Goal: Transaction & Acquisition: Purchase product/service

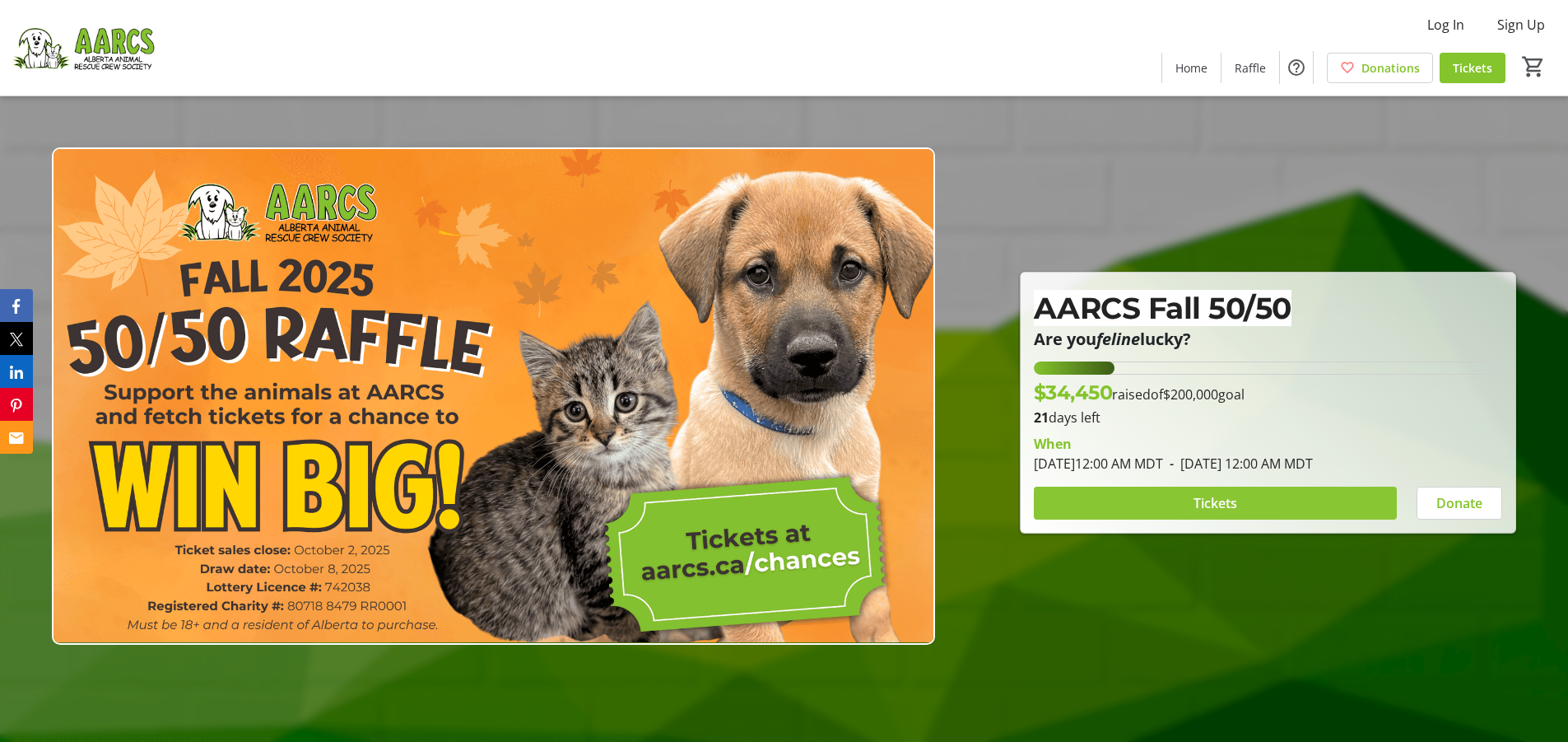
click at [1192, 510] on span at bounding box center [1216, 503] width 363 height 39
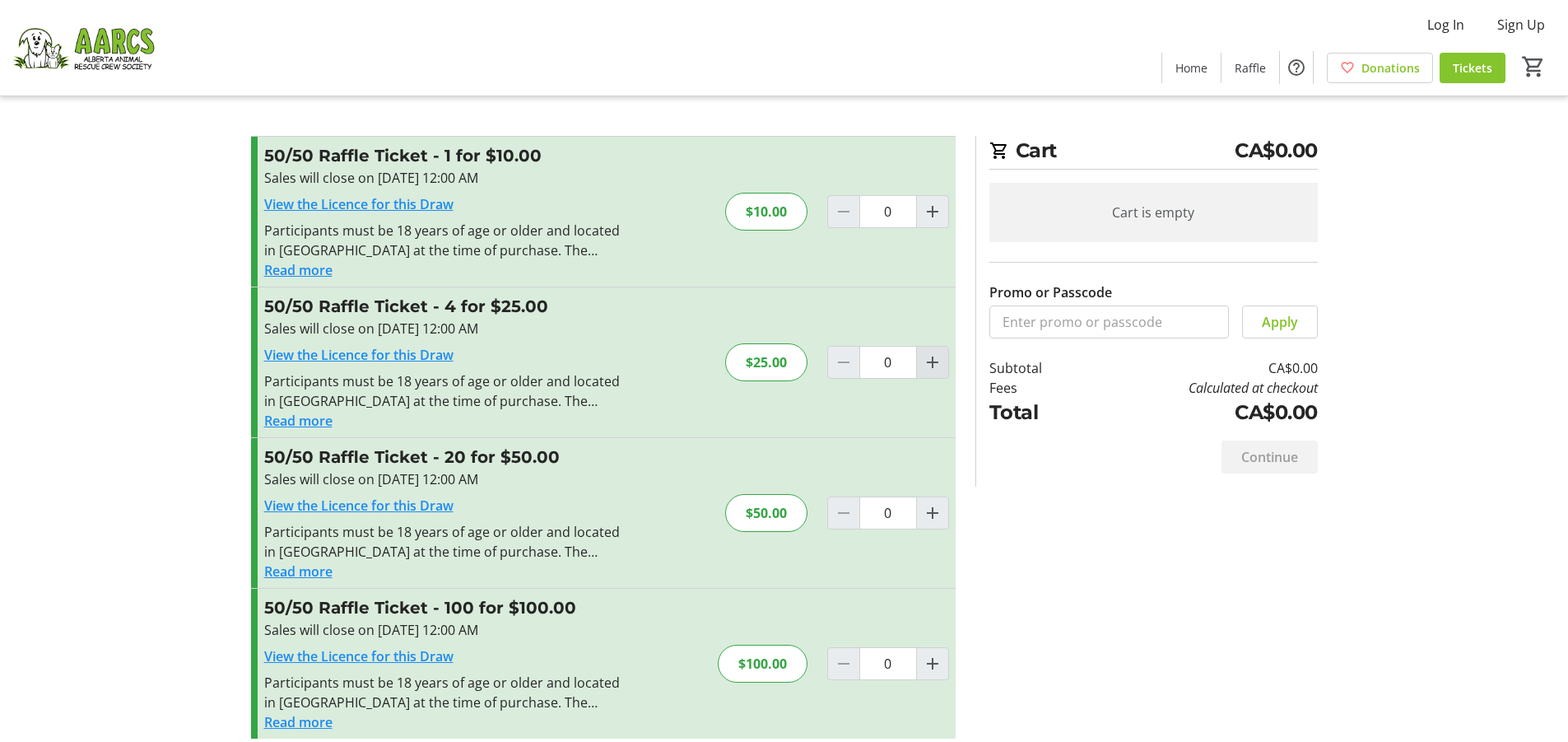
click at [937, 363] on mat-icon "Increment by one" at bounding box center [933, 362] width 20 height 20
type input "1"
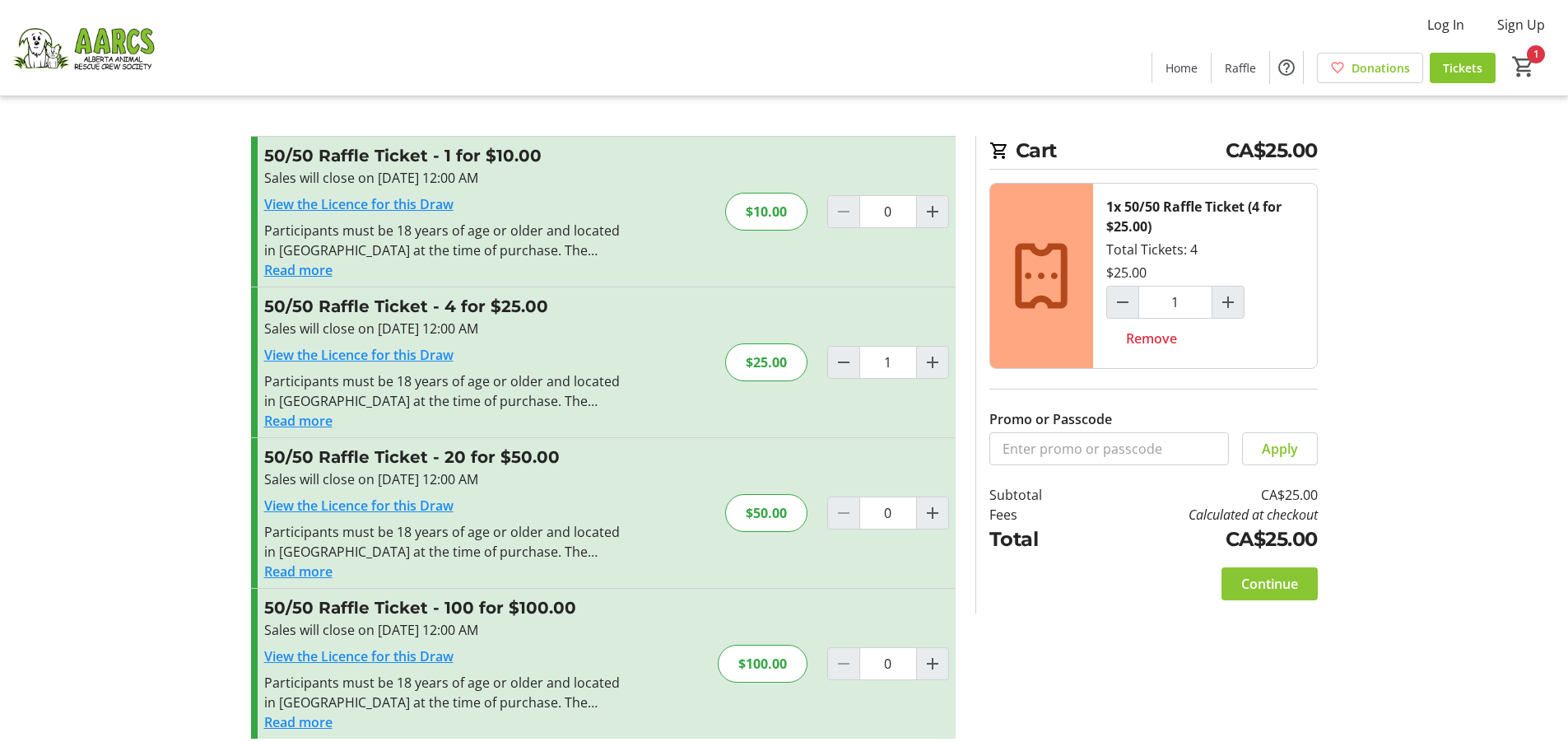
click at [1290, 590] on span "Continue" at bounding box center [1270, 584] width 57 height 20
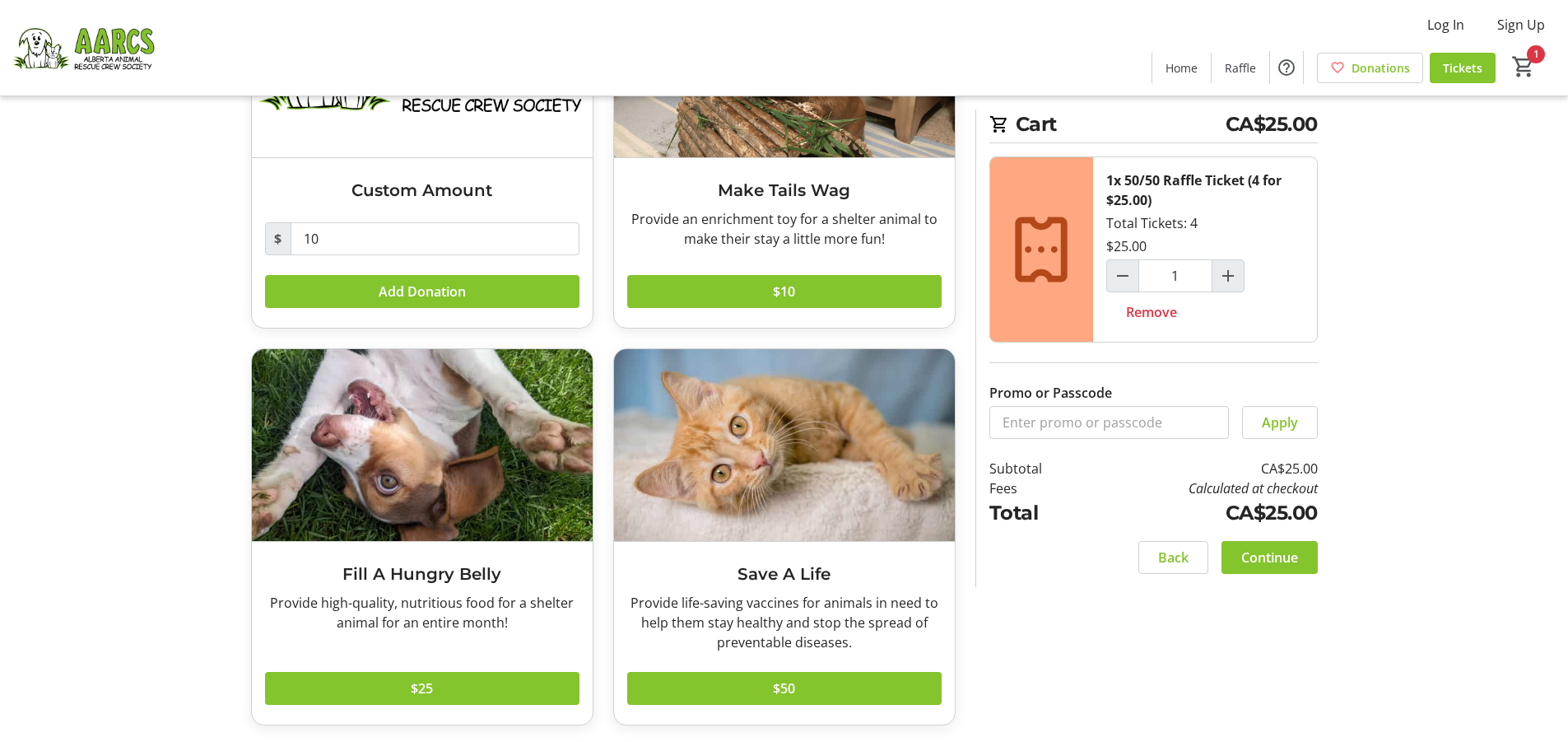
scroll to position [224, 0]
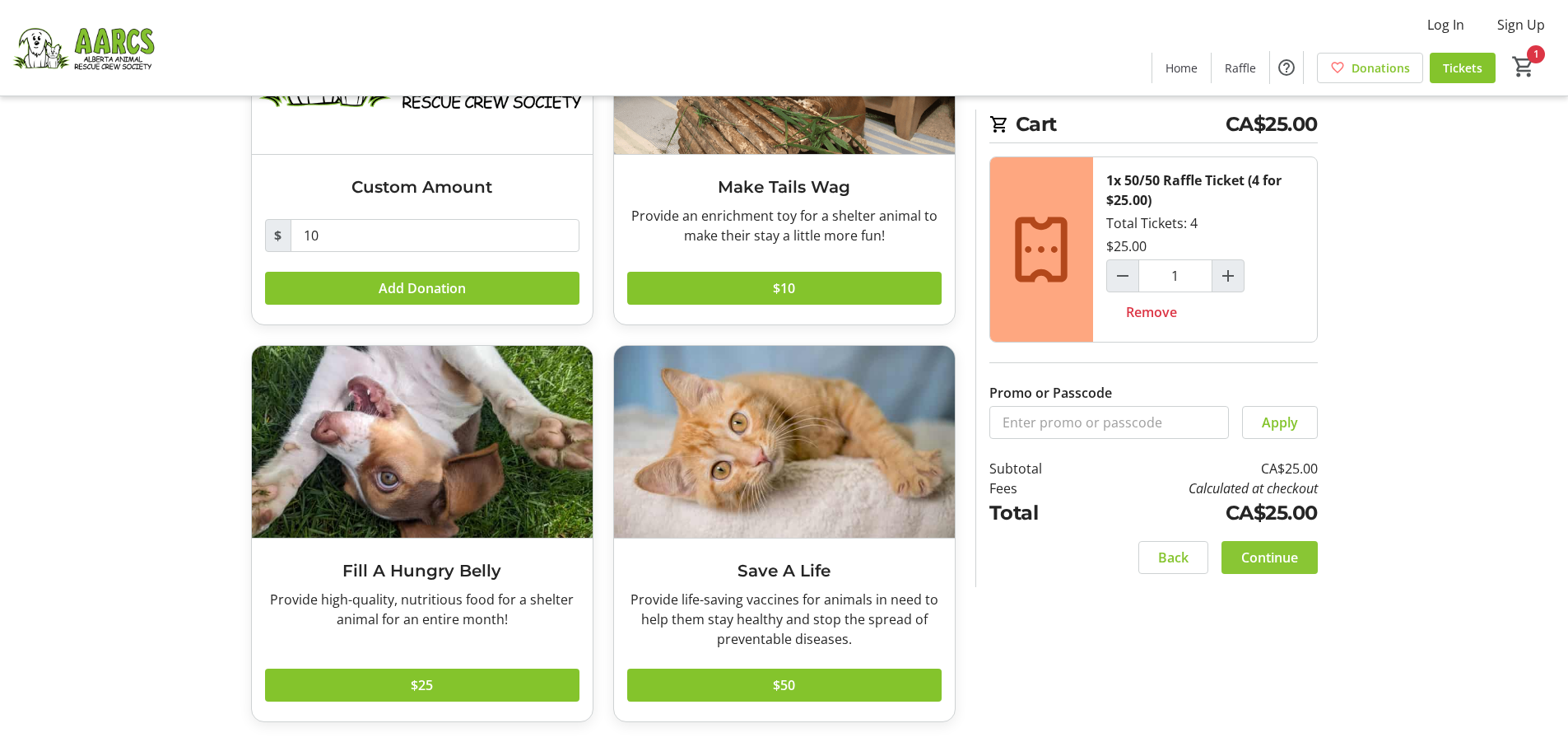
click at [1264, 556] on span "Continue" at bounding box center [1270, 558] width 57 height 20
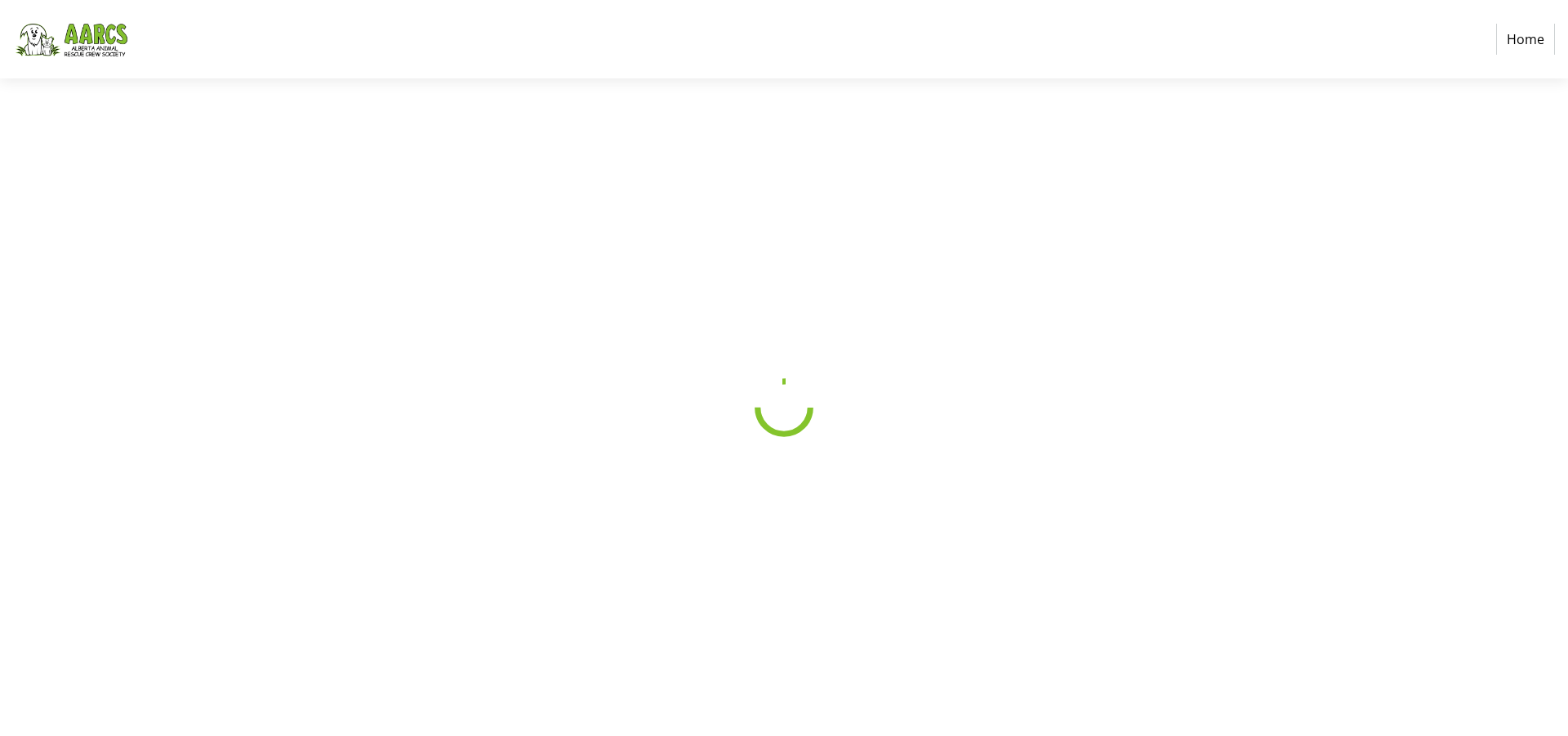
select select "CA"
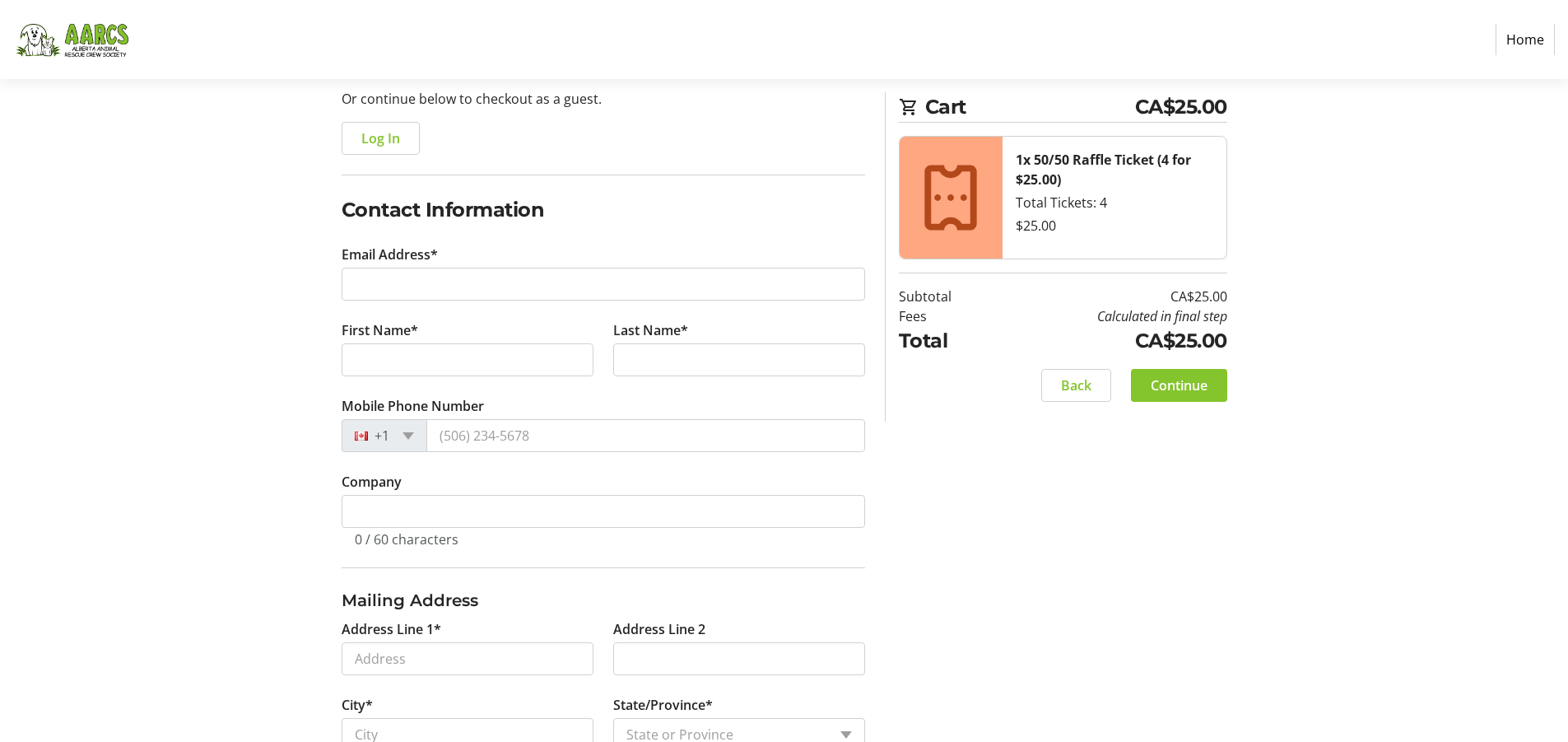
scroll to position [150, 0]
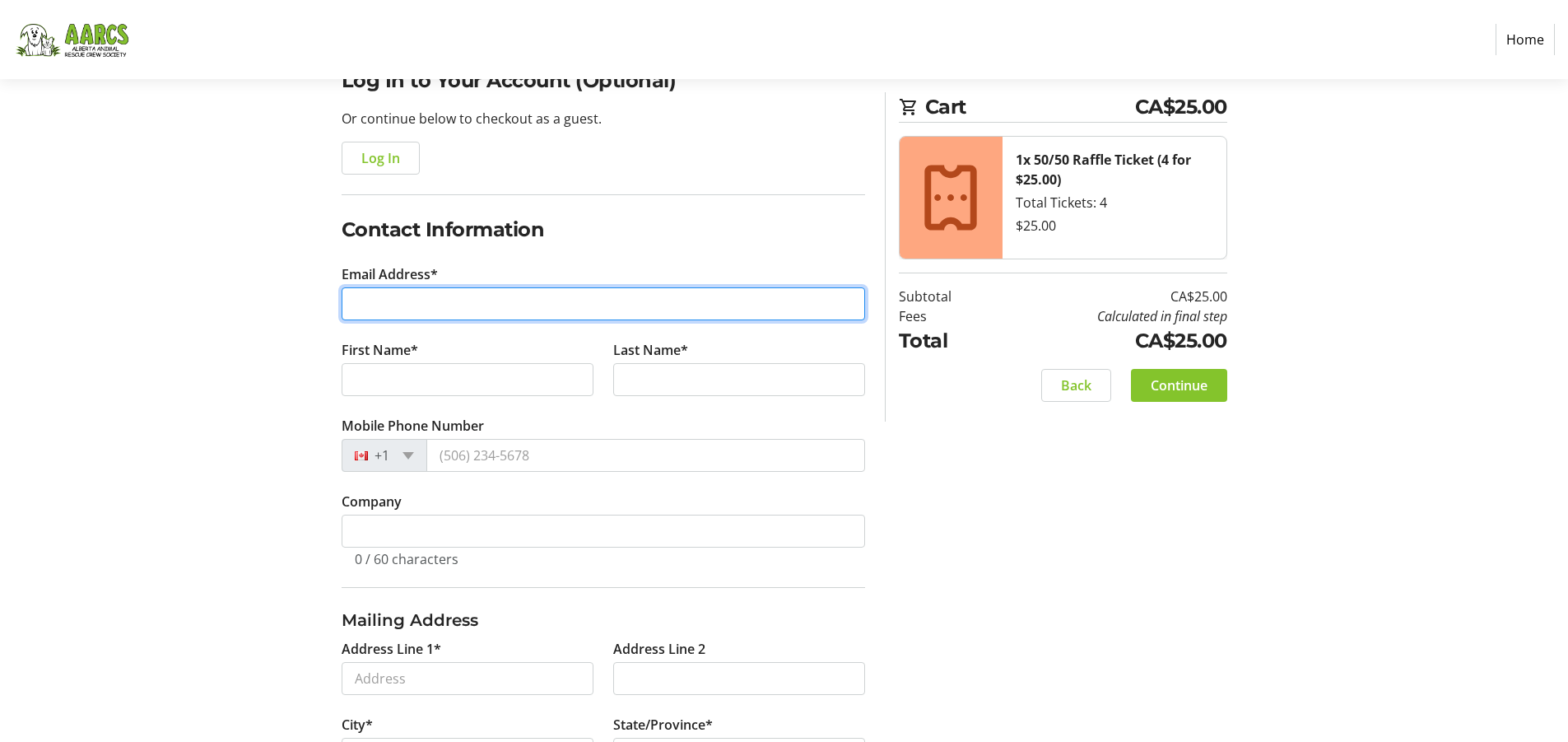
click at [503, 294] on input "Email Address*" at bounding box center [603, 304] width 524 height 33
type input "[PERSON_NAME][EMAIL_ADDRESS][PERSON_NAME][DOMAIN_NAME]"
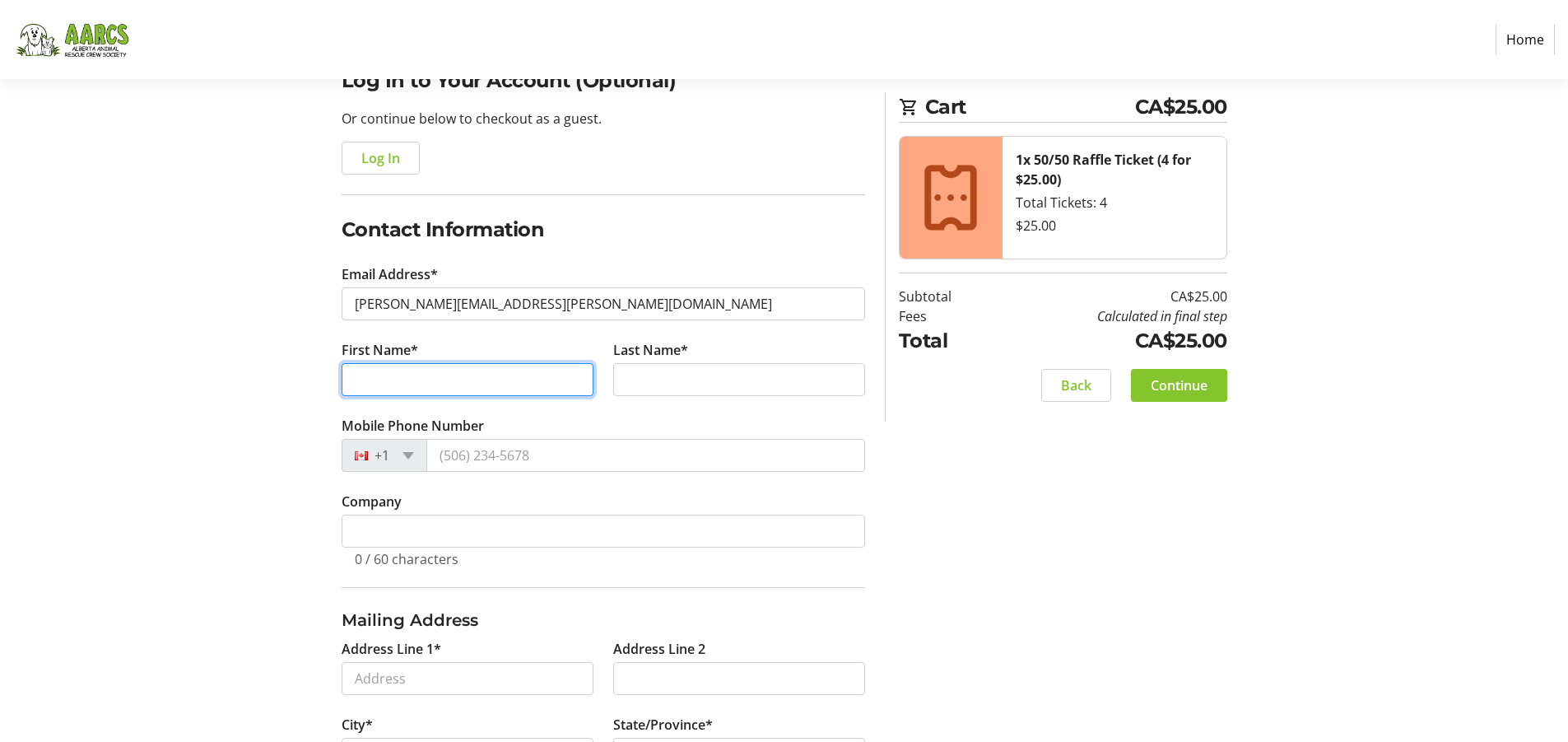
type input "[PERSON_NAME]"
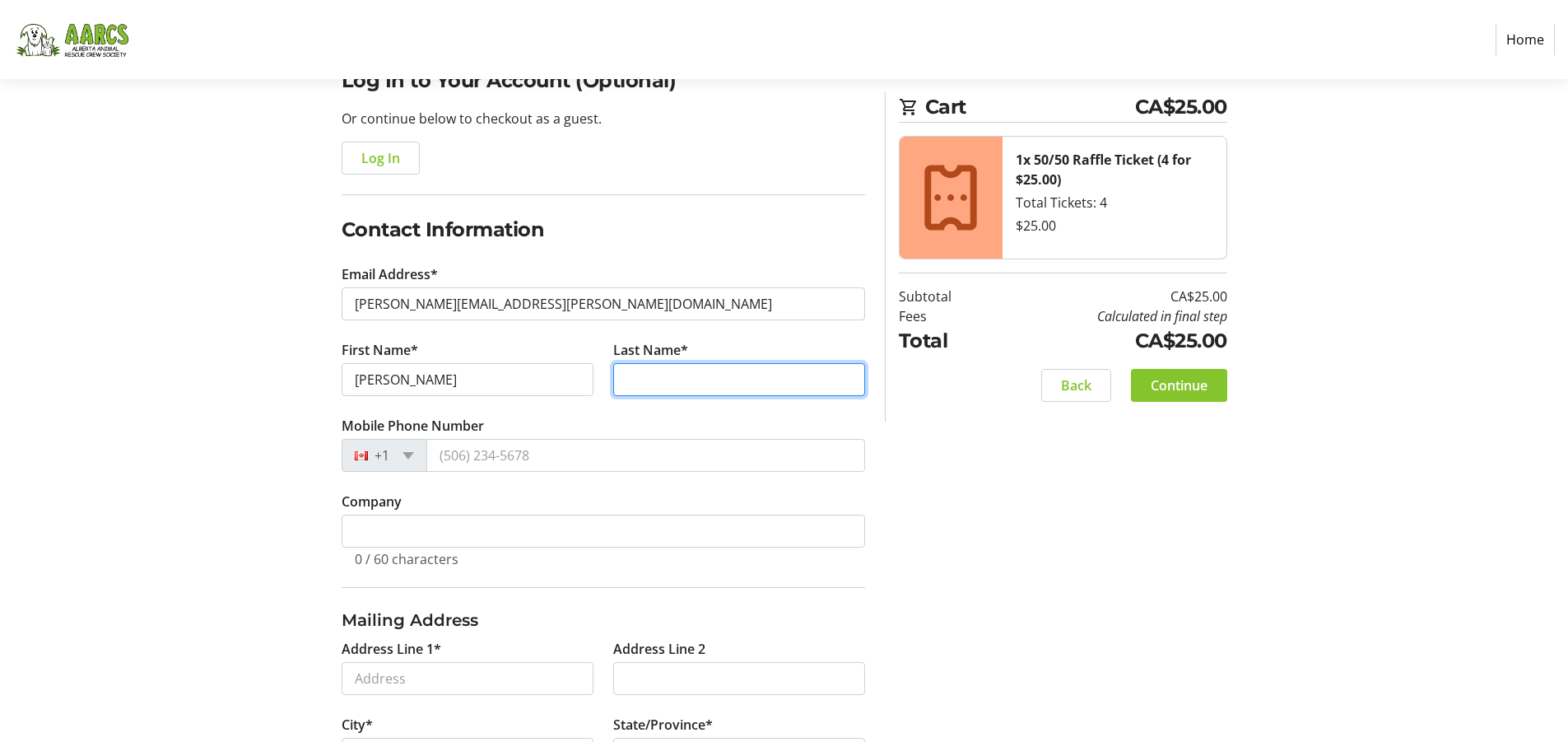
type input "[PERSON_NAME]"
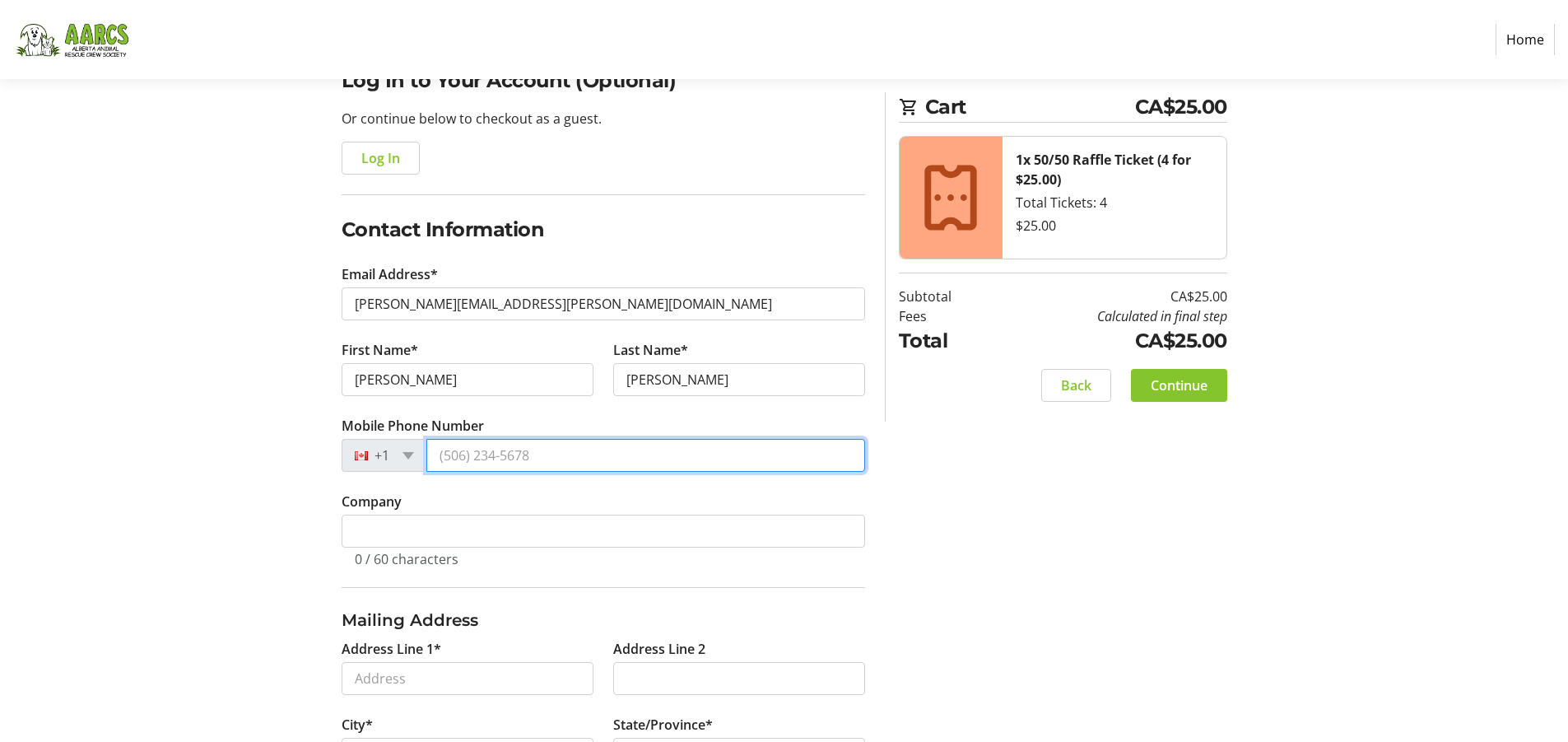
type input "[PHONE_NUMBER]"
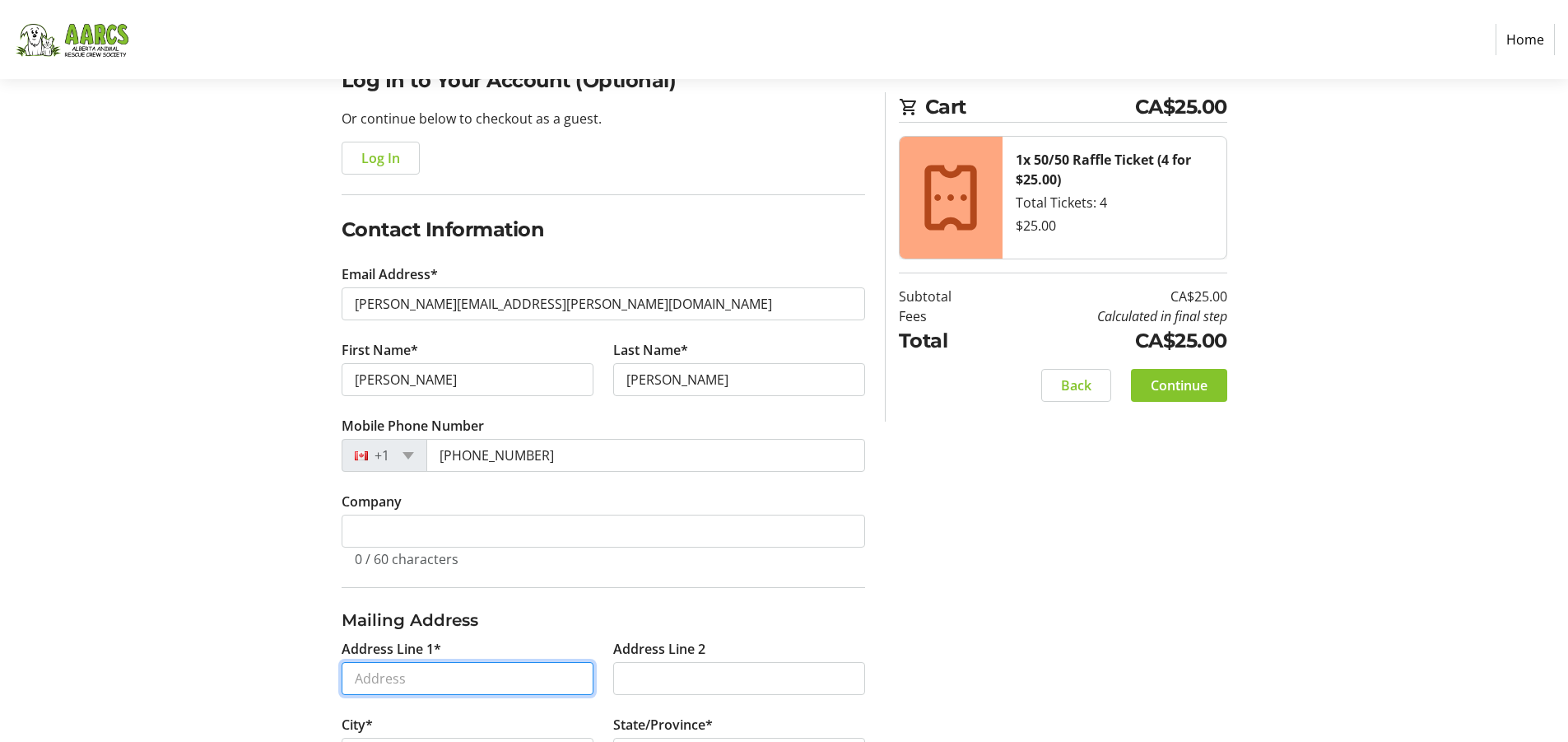
type input "[STREET_ADDRESS]"
type input "Airdrie"
select select "AB"
type input "T4B 4C9"
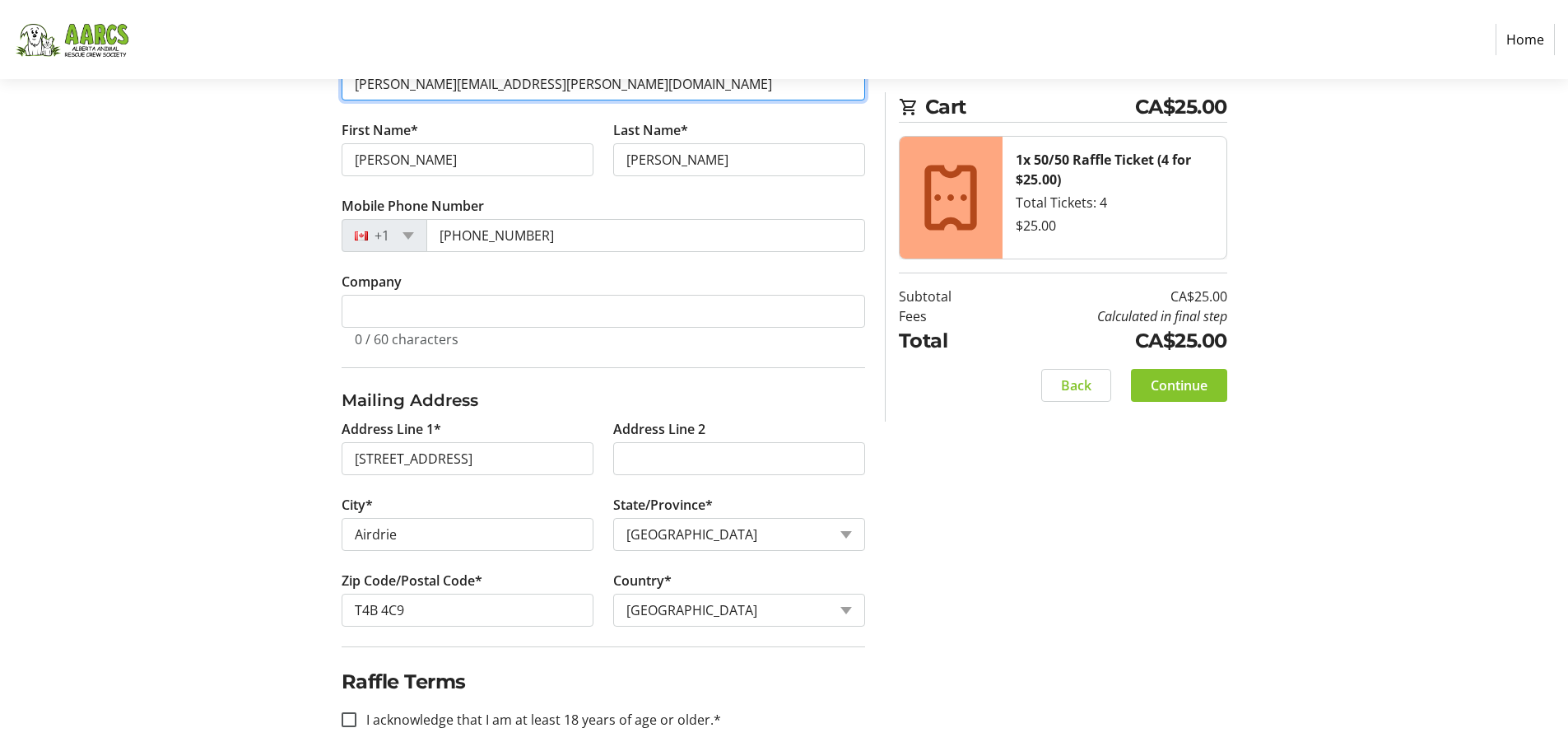
scroll to position [397, 0]
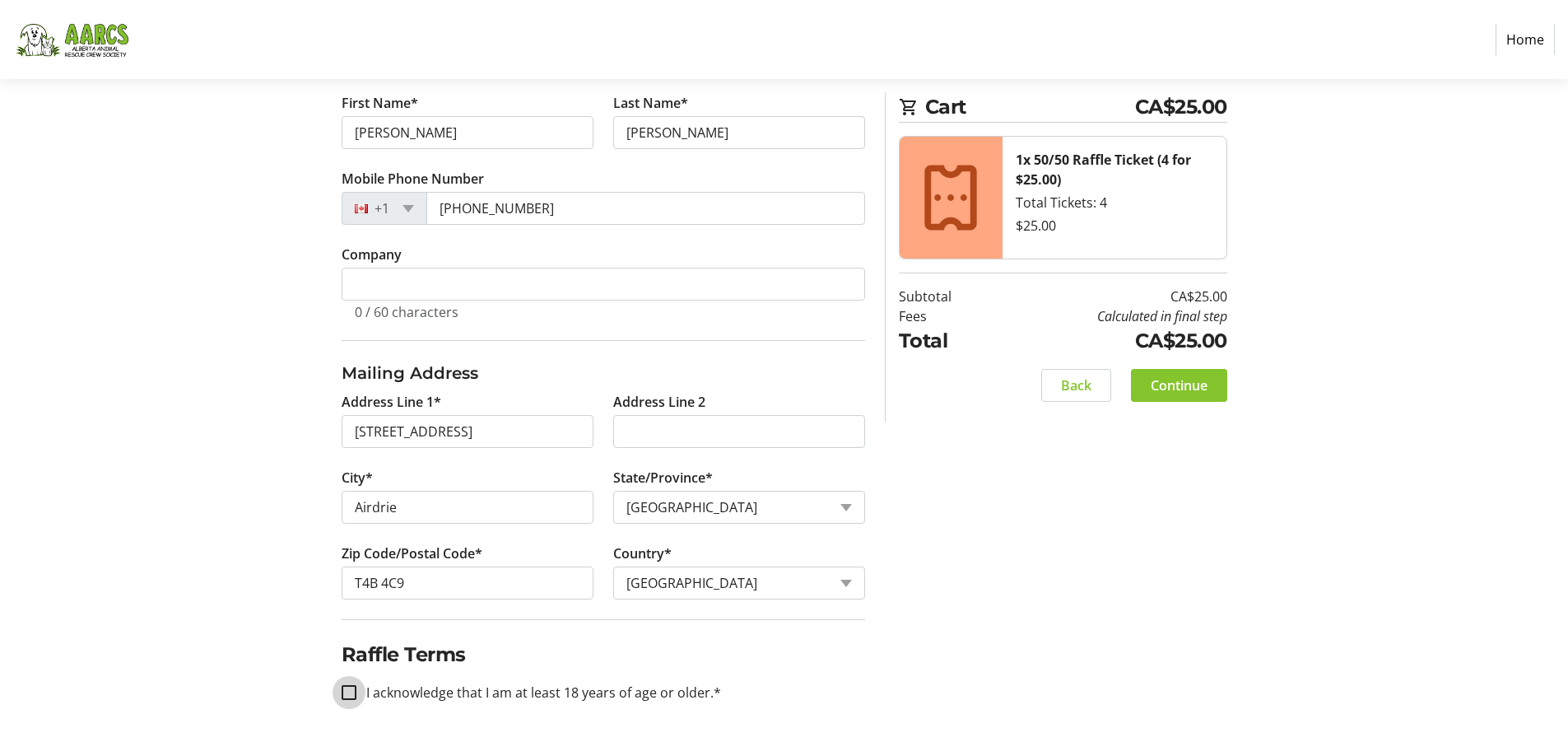
click at [346, 692] on input "I acknowledge that I am at least 18 years of age or older.*" at bounding box center [349, 692] width 15 height 15
checkbox input "true"
click at [1173, 391] on span "Continue" at bounding box center [1179, 385] width 57 height 20
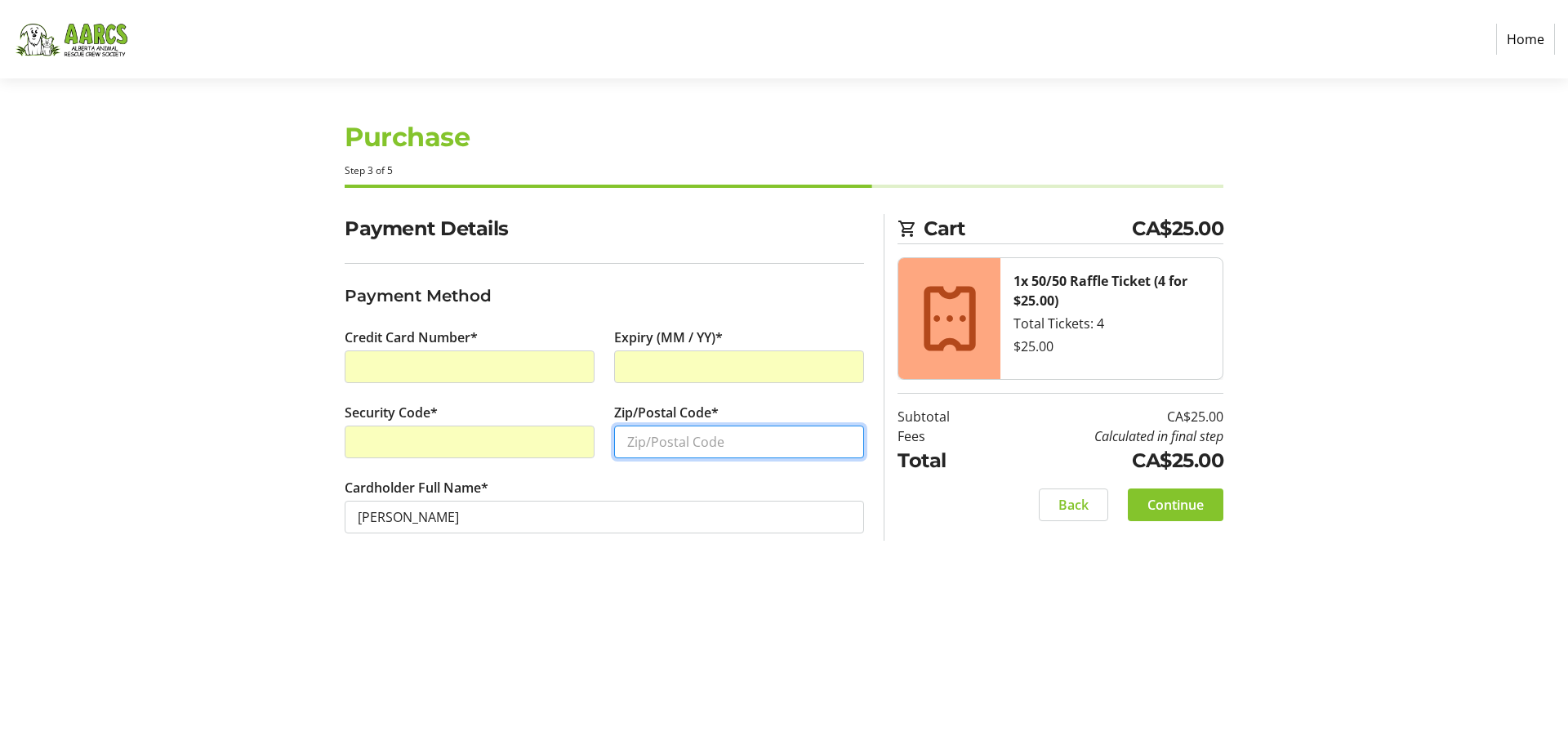
click at [626, 437] on input "Zip/Postal Code*" at bounding box center [739, 442] width 250 height 33
type input "T4B 4C9"
click at [1182, 510] on span "Continue" at bounding box center [1176, 505] width 56 height 20
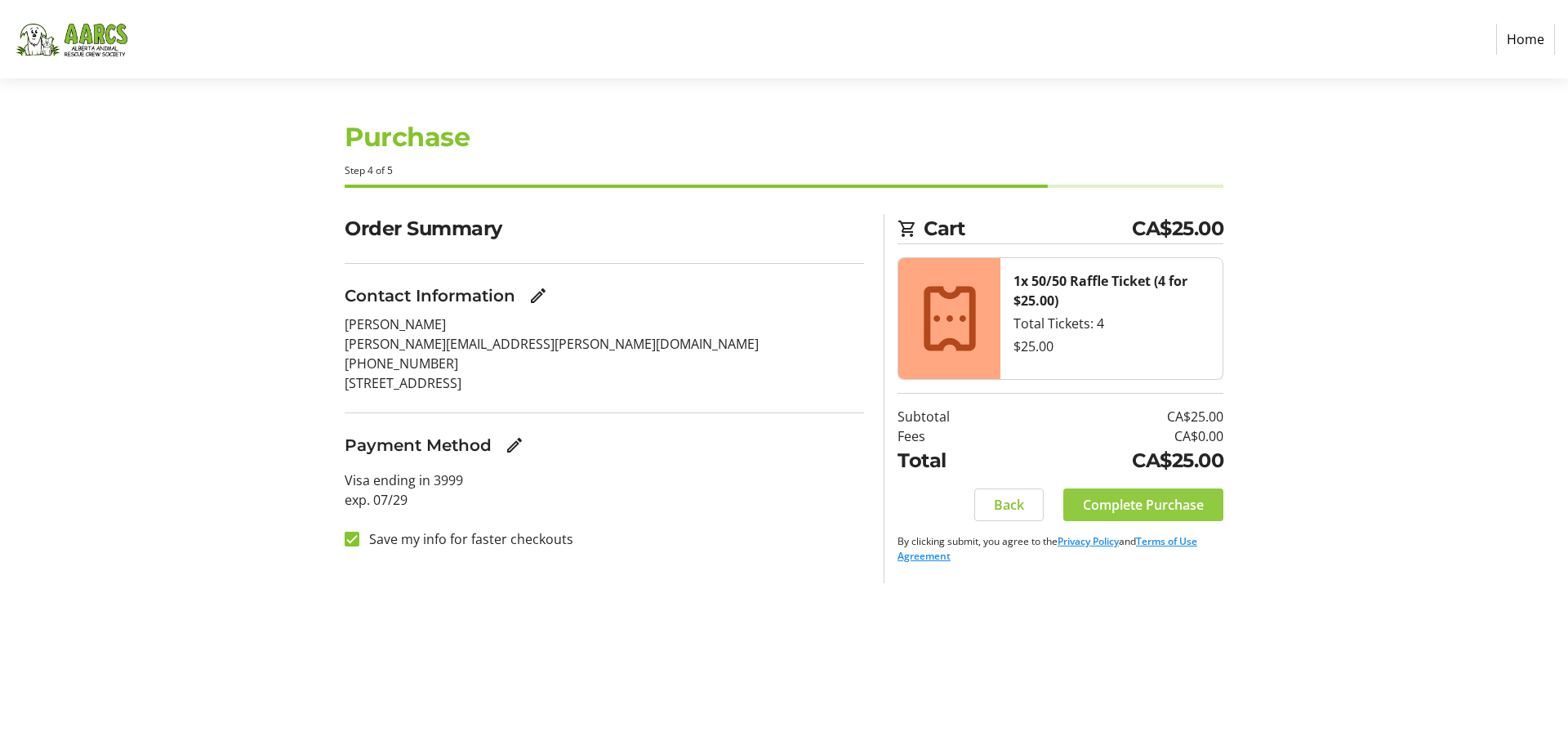
click at [1182, 510] on span "Complete Purchase" at bounding box center [1143, 505] width 121 height 20
